Goal: Task Accomplishment & Management: Use online tool/utility

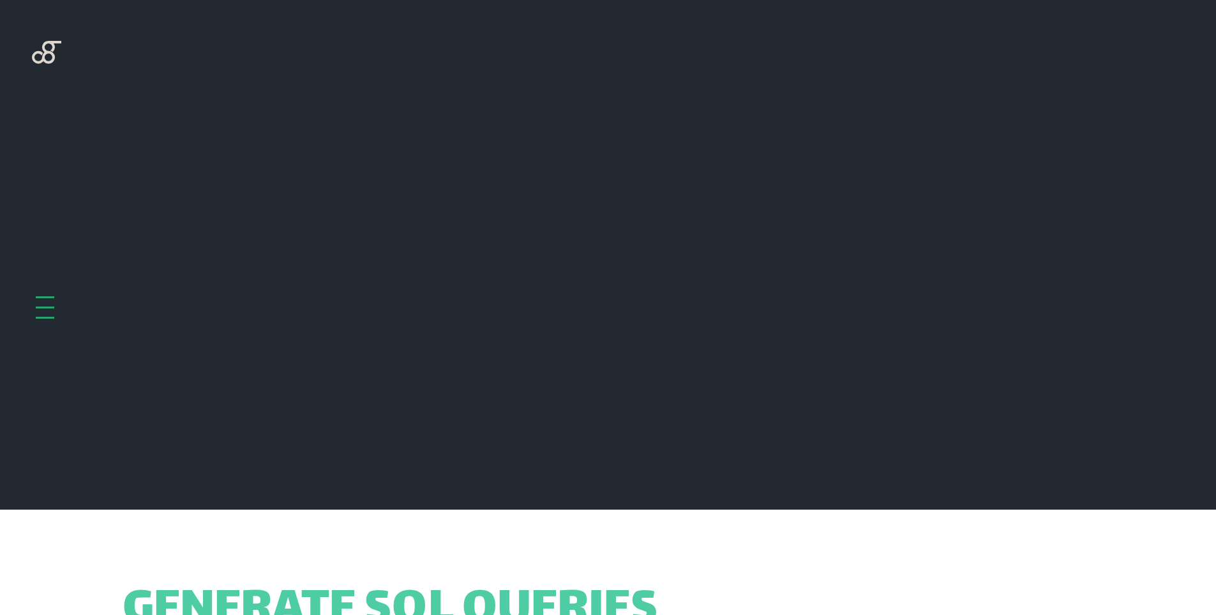
scroll to position [509, 0]
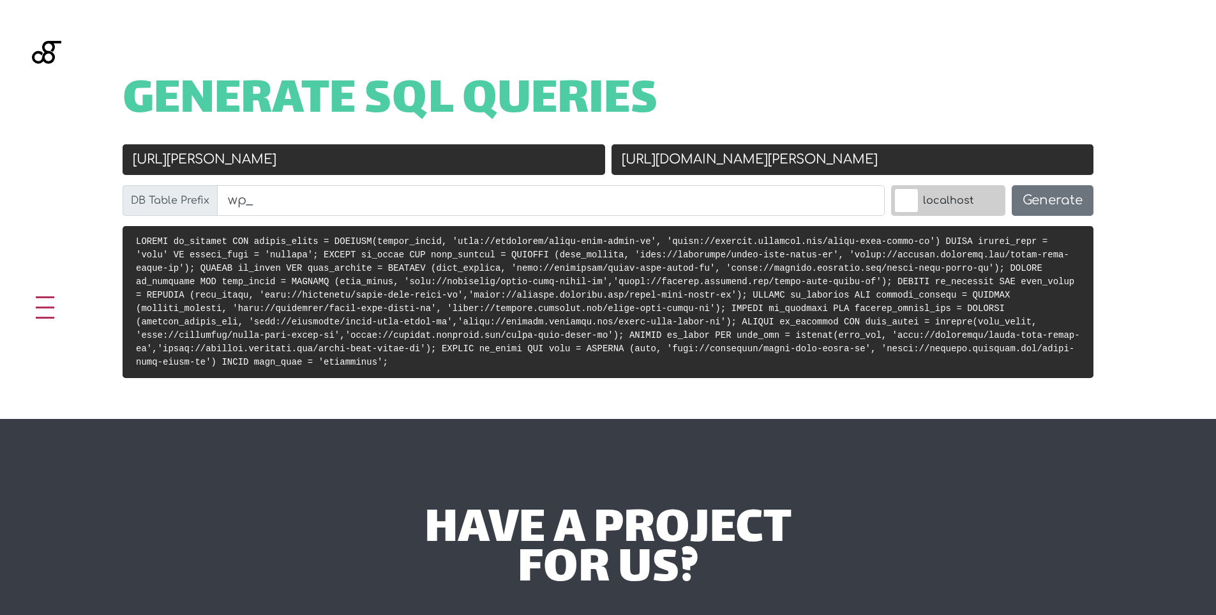
click at [403, 174] on input "[URL][PERSON_NAME]" at bounding box center [364, 159] width 483 height 31
paste input "s://[DOMAIN_NAME]"
type input "[URL][DOMAIN_NAME]"
click at [723, 165] on input "[URL][DOMAIN_NAME][PERSON_NAME]" at bounding box center [852, 159] width 483 height 31
paste input "://localhost:8080"
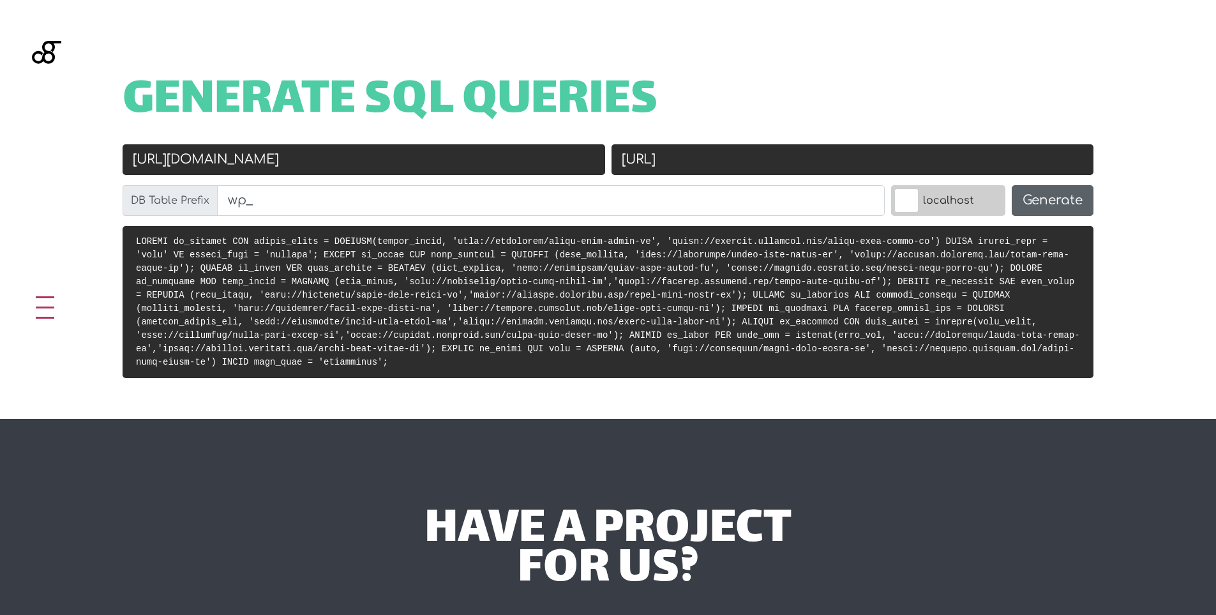
type input "[URL]"
click at [1052, 205] on button "Generate" at bounding box center [1053, 200] width 82 height 31
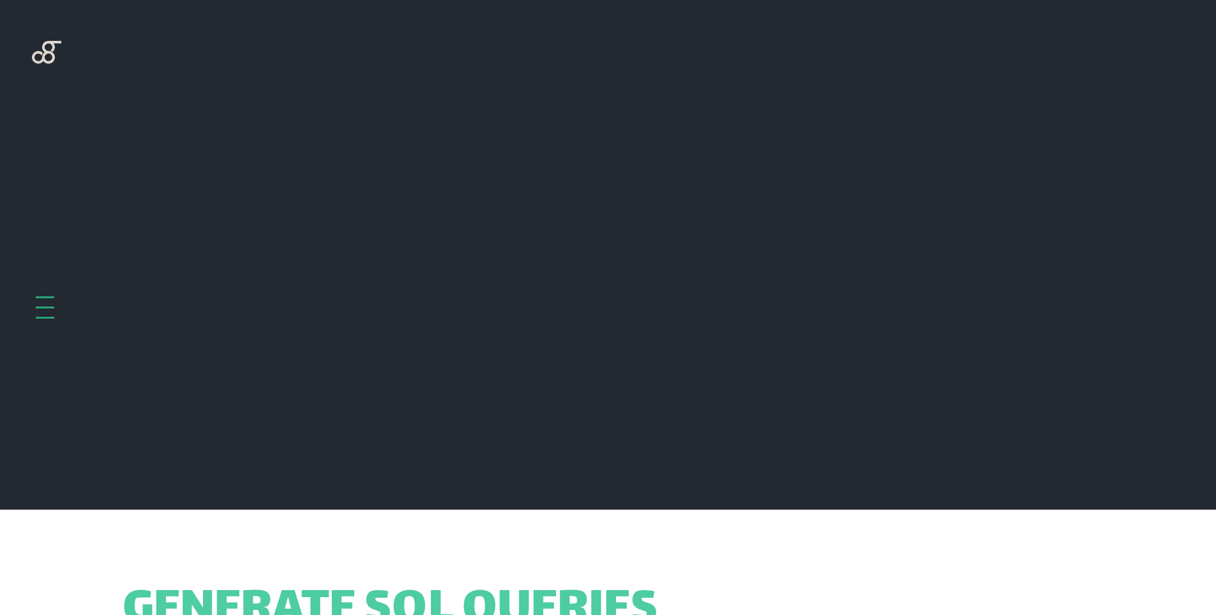
scroll to position [509, 0]
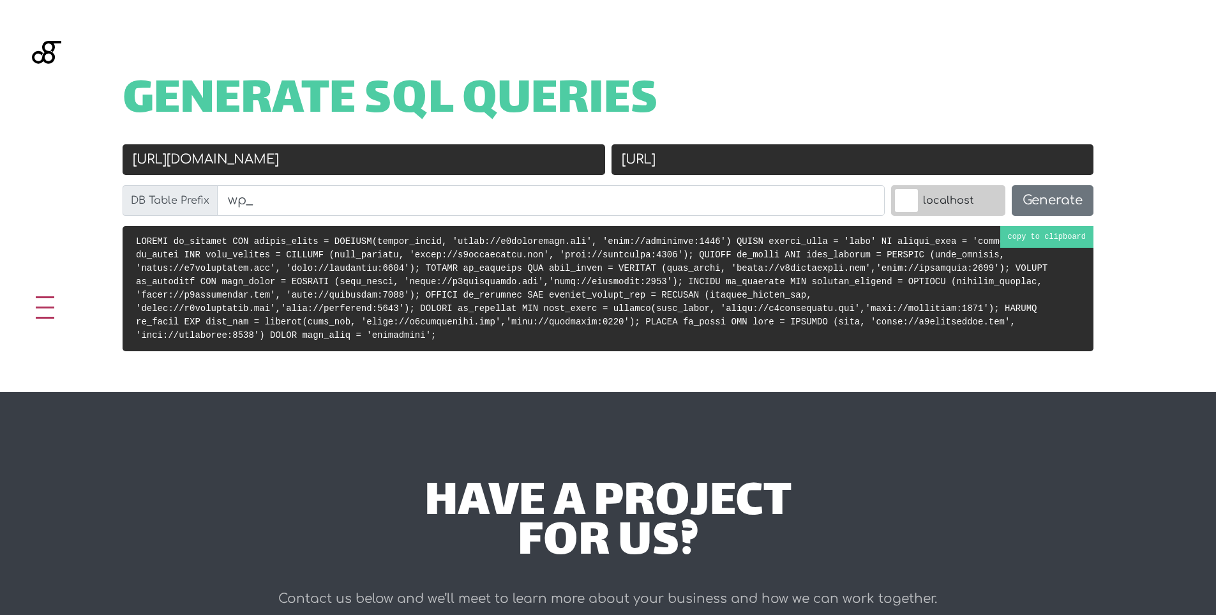
click at [1030, 232] on pre at bounding box center [608, 288] width 971 height 125
